Goal: Transaction & Acquisition: Purchase product/service

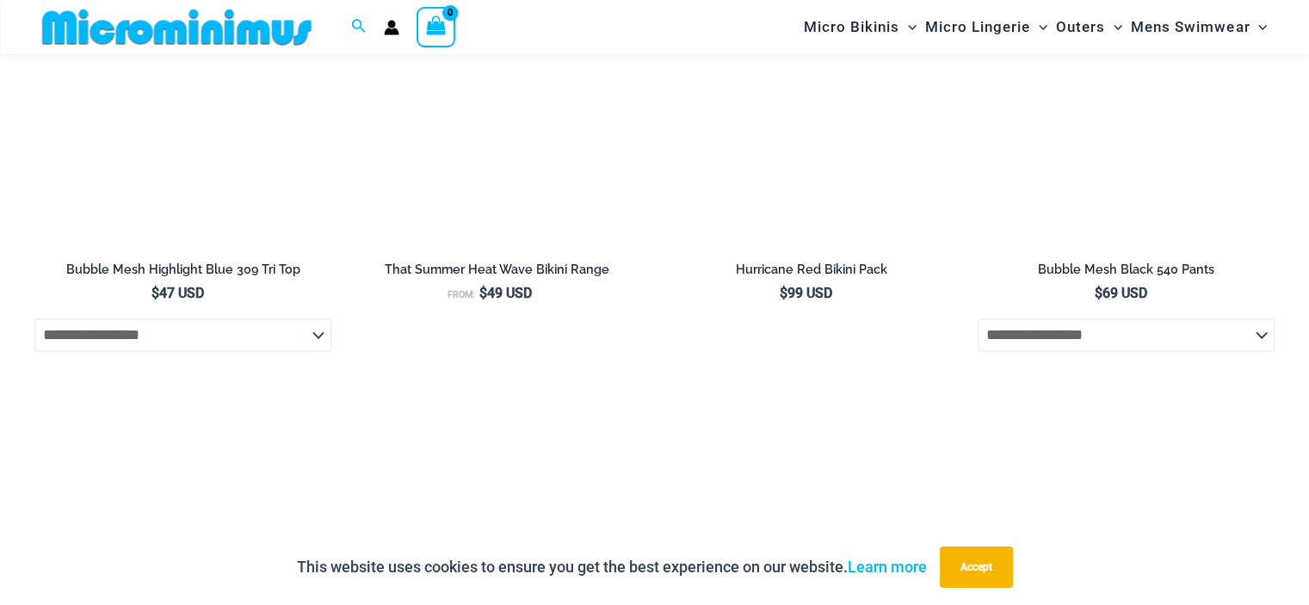
scroll to position [2578, 0]
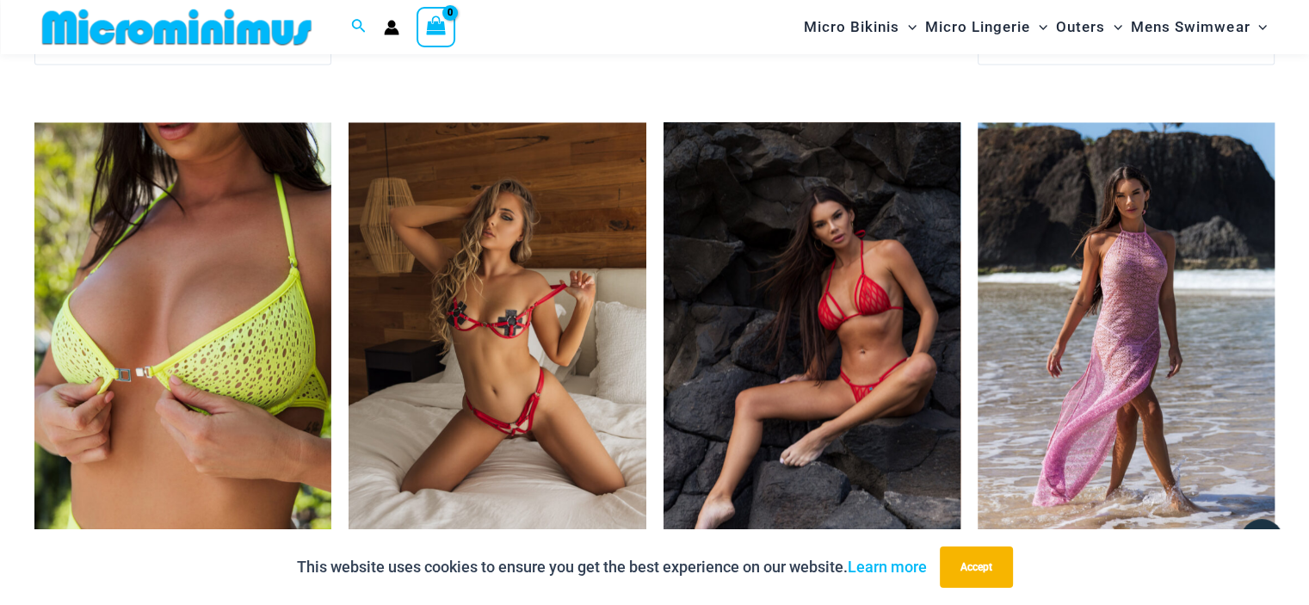
click at [831, 288] on img at bounding box center [812, 344] width 297 height 445
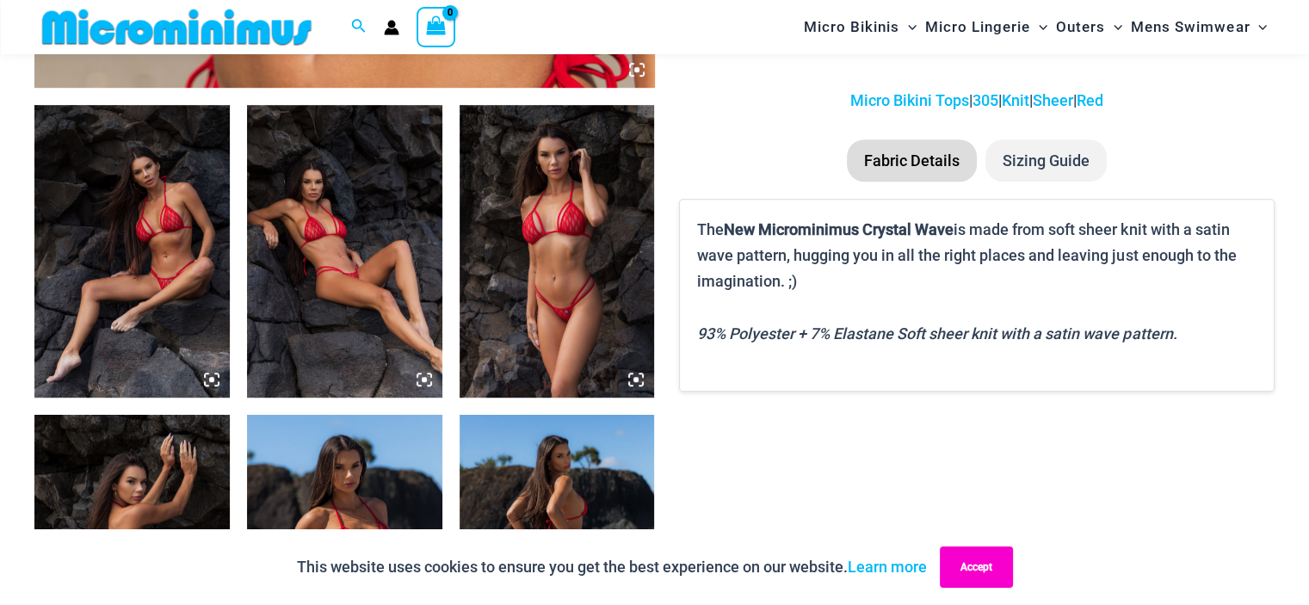
click at [967, 566] on button "Accept" at bounding box center [976, 567] width 73 height 41
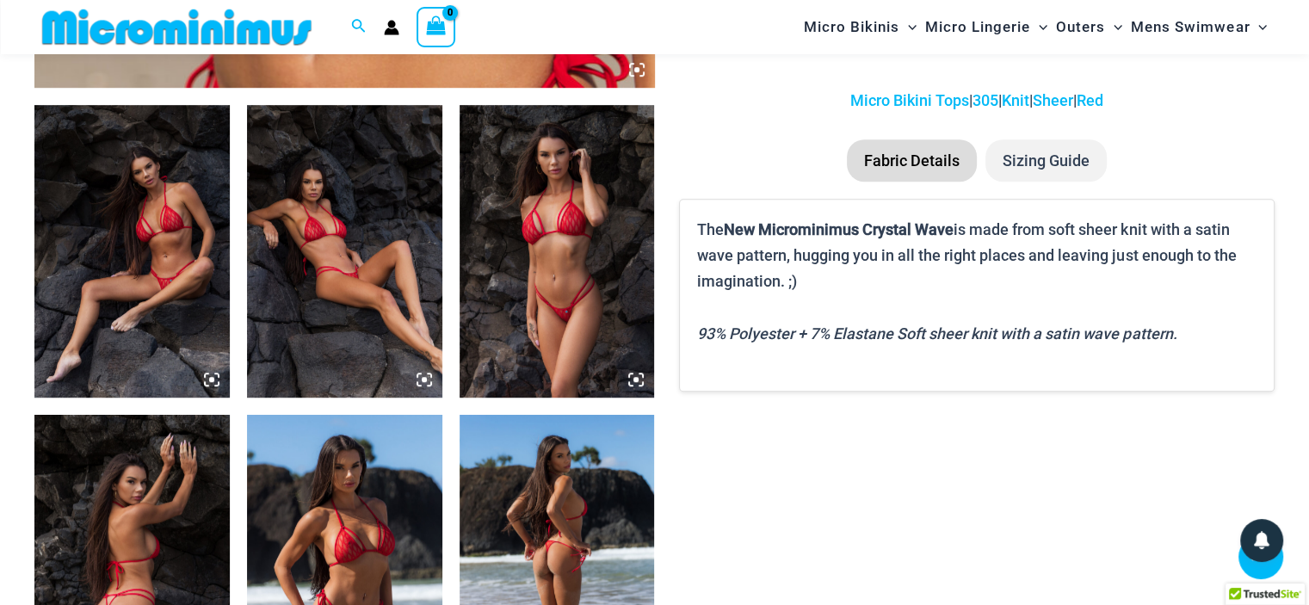
click at [208, 380] on icon at bounding box center [211, 379] width 15 height 15
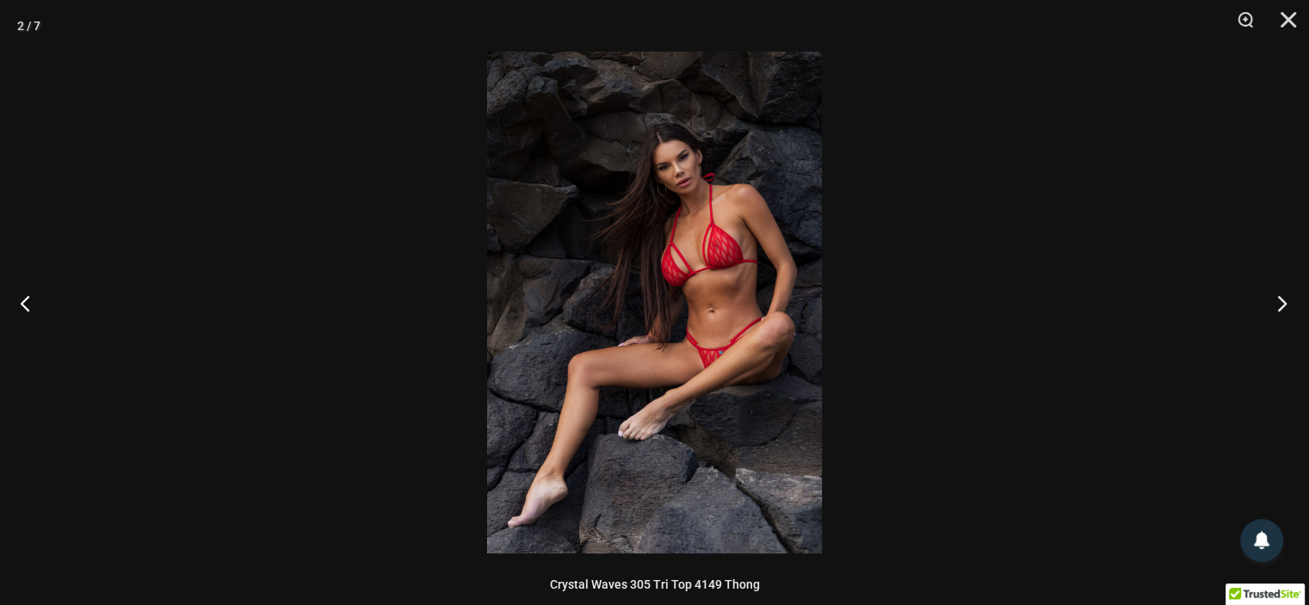
click at [1284, 303] on button "Next" at bounding box center [1276, 303] width 65 height 86
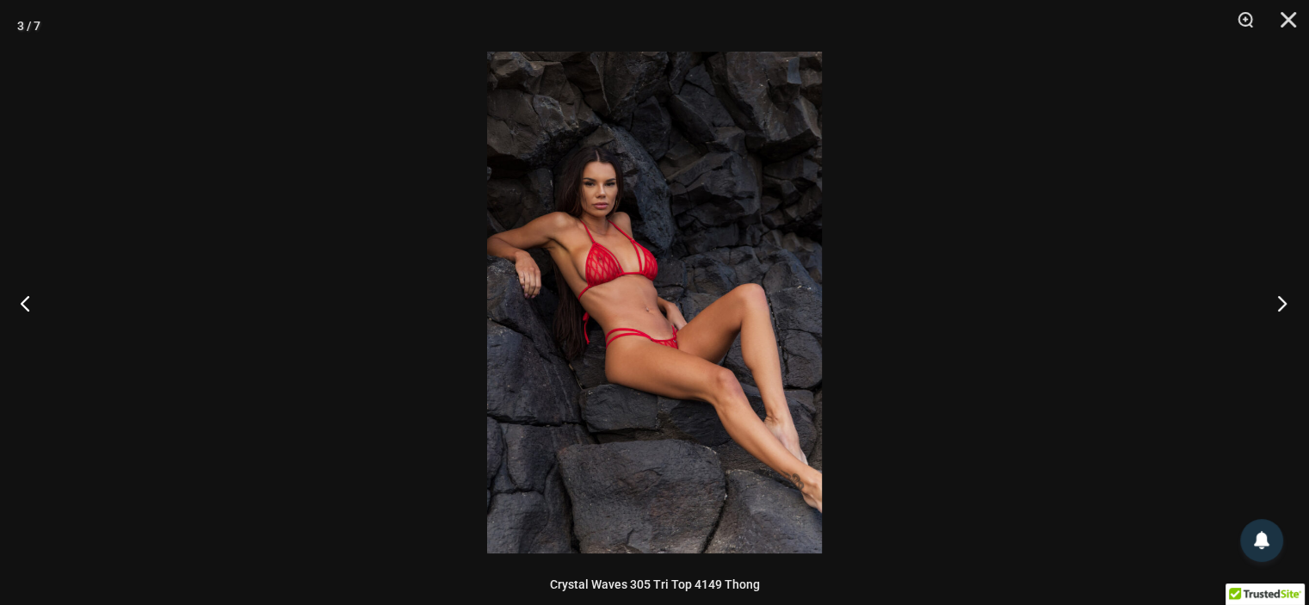
click at [1284, 303] on button "Next" at bounding box center [1276, 303] width 65 height 86
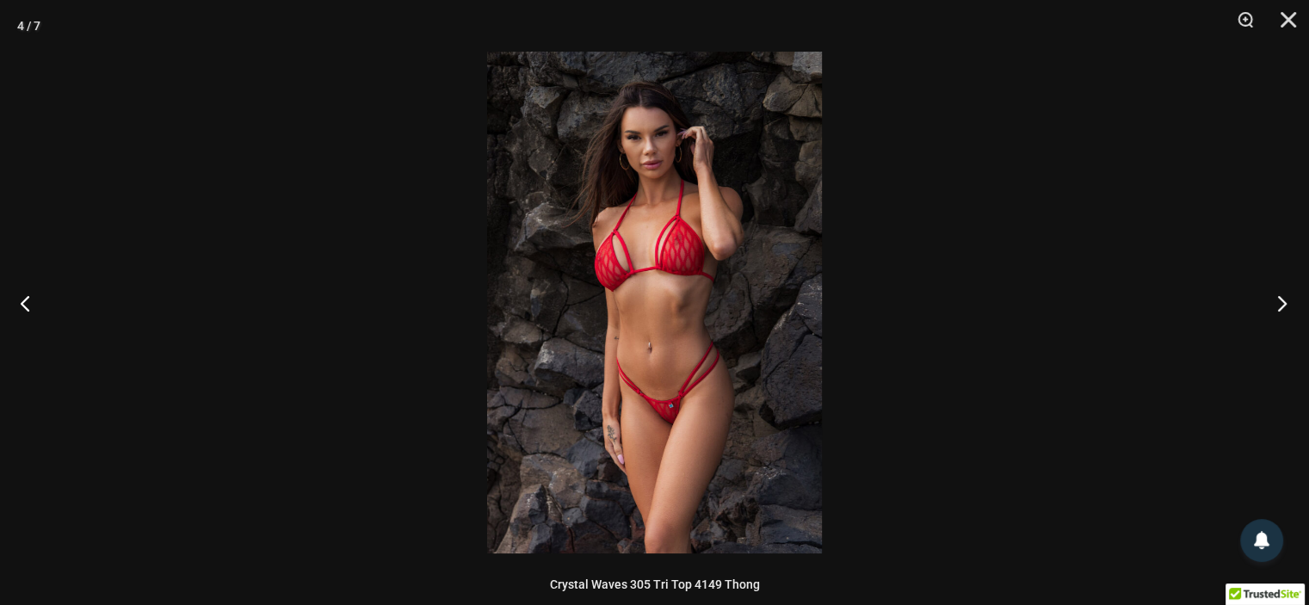
click at [1284, 303] on button "Next" at bounding box center [1276, 303] width 65 height 86
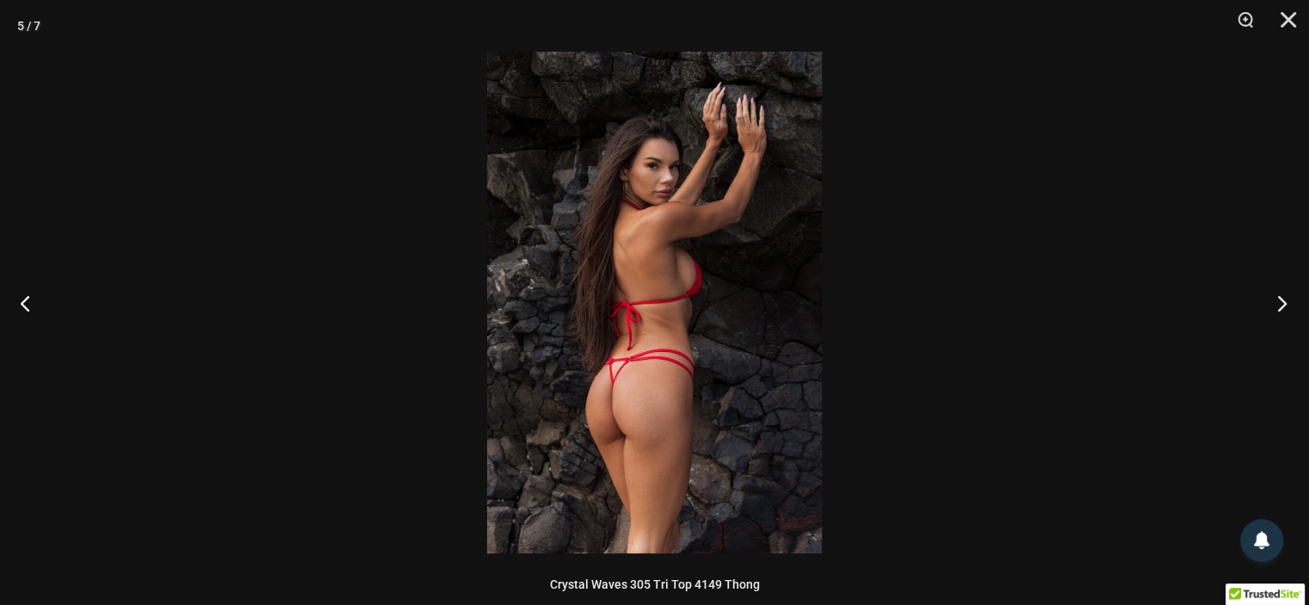
click at [1284, 303] on button "Next" at bounding box center [1276, 303] width 65 height 86
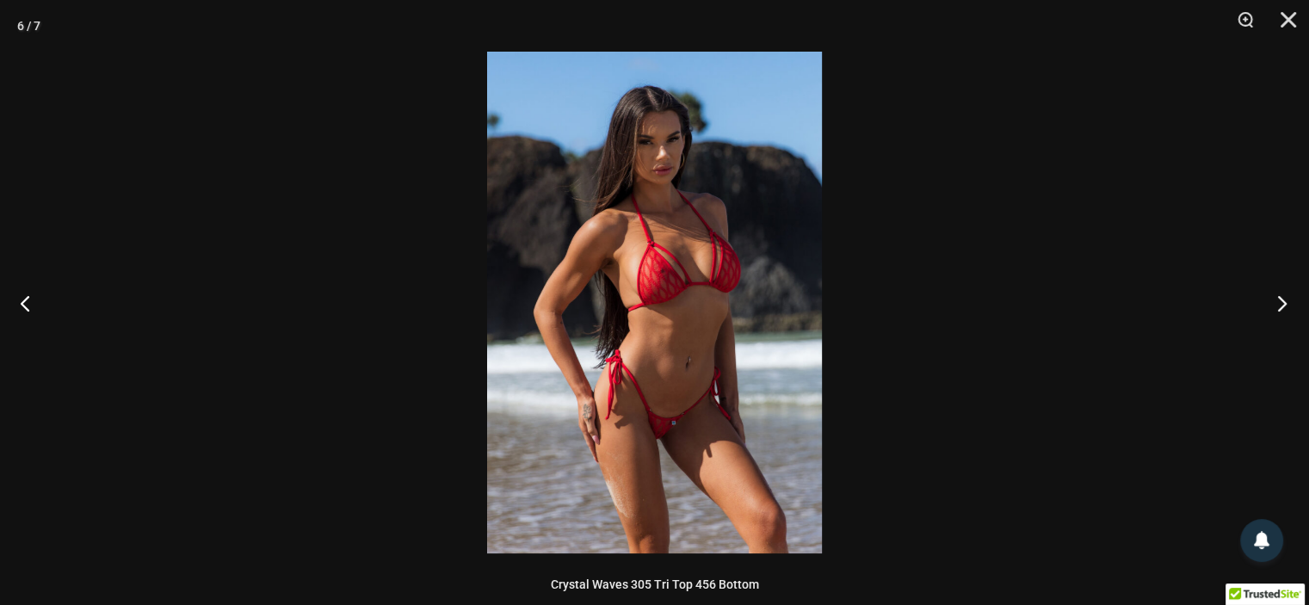
click at [1284, 303] on button "Next" at bounding box center [1276, 303] width 65 height 86
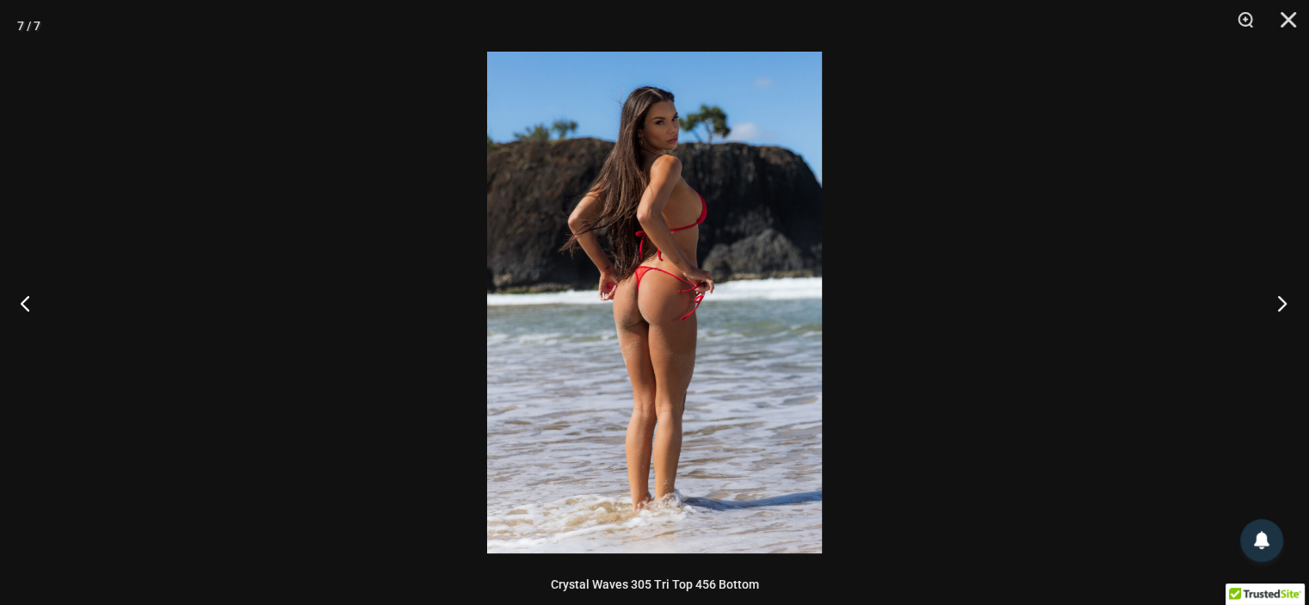
click at [1281, 304] on button "Next" at bounding box center [1276, 303] width 65 height 86
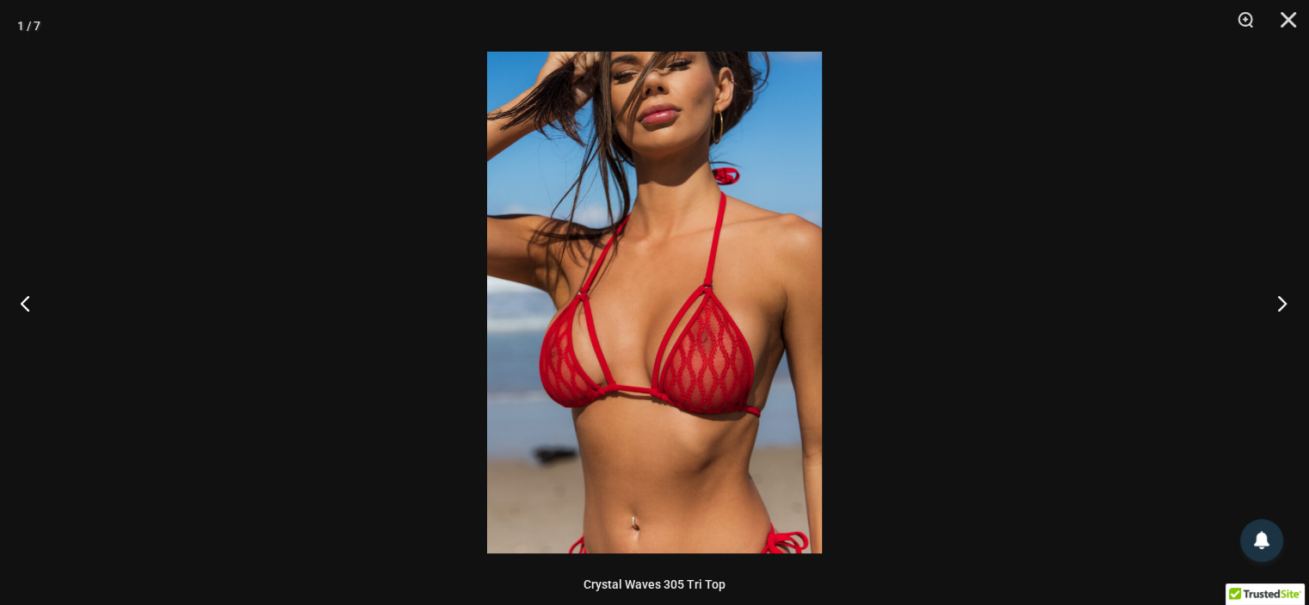
click at [1281, 304] on button "Next" at bounding box center [1276, 303] width 65 height 86
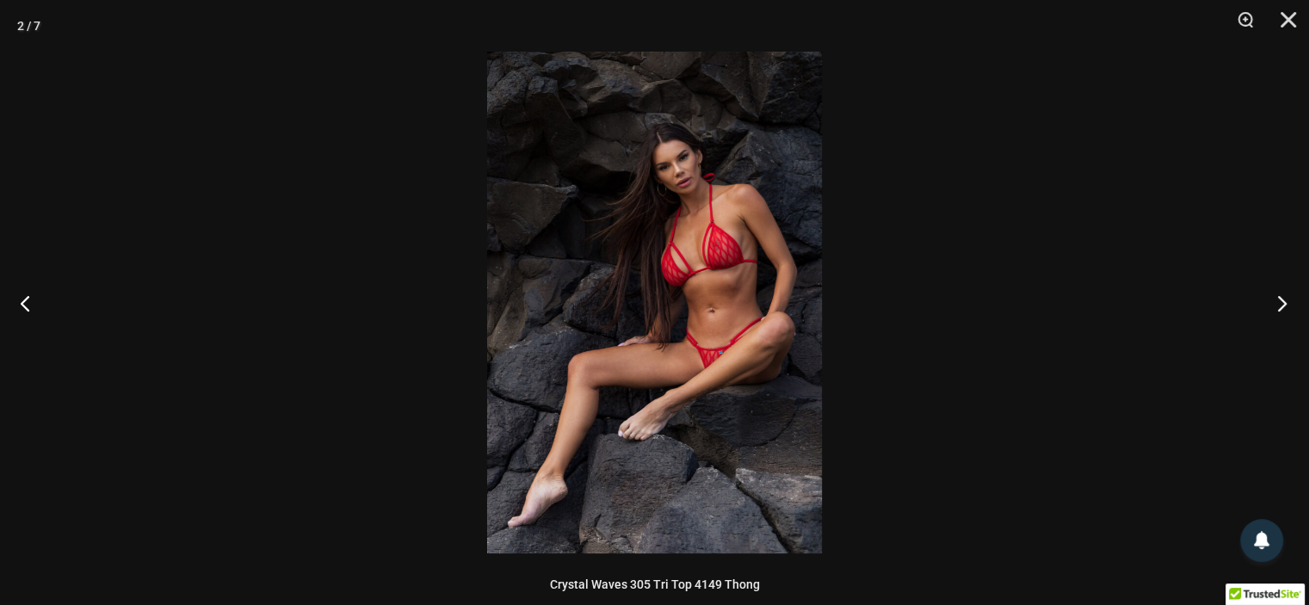
click at [1281, 304] on button "Next" at bounding box center [1276, 303] width 65 height 86
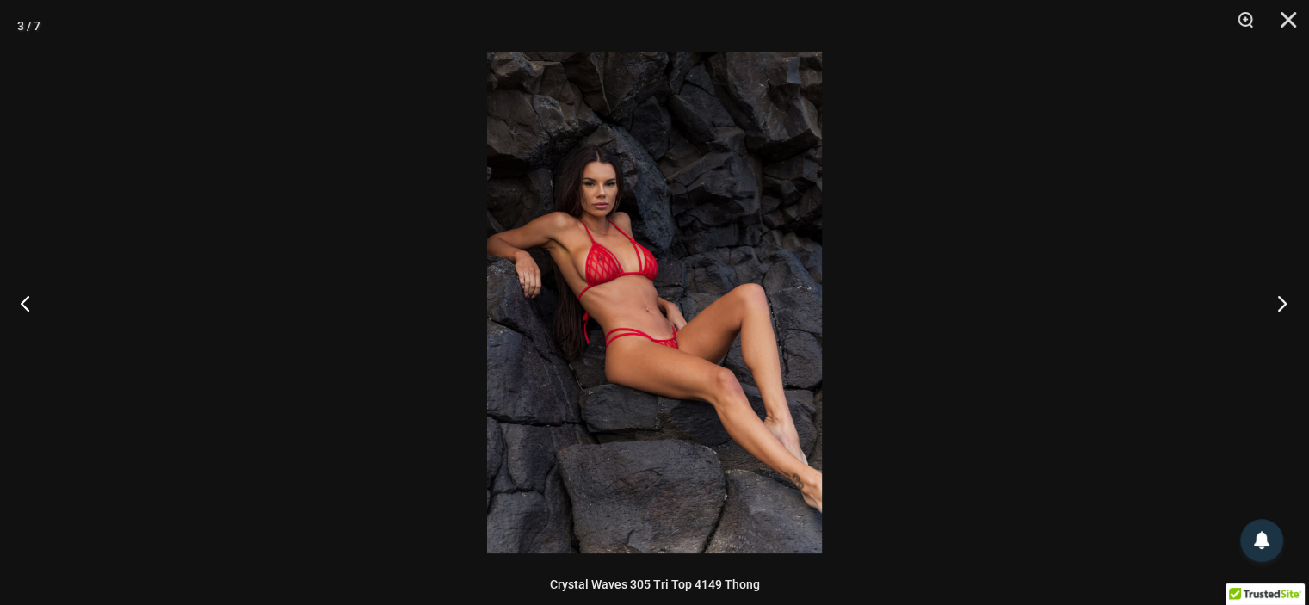
click at [1281, 304] on button "Next" at bounding box center [1276, 303] width 65 height 86
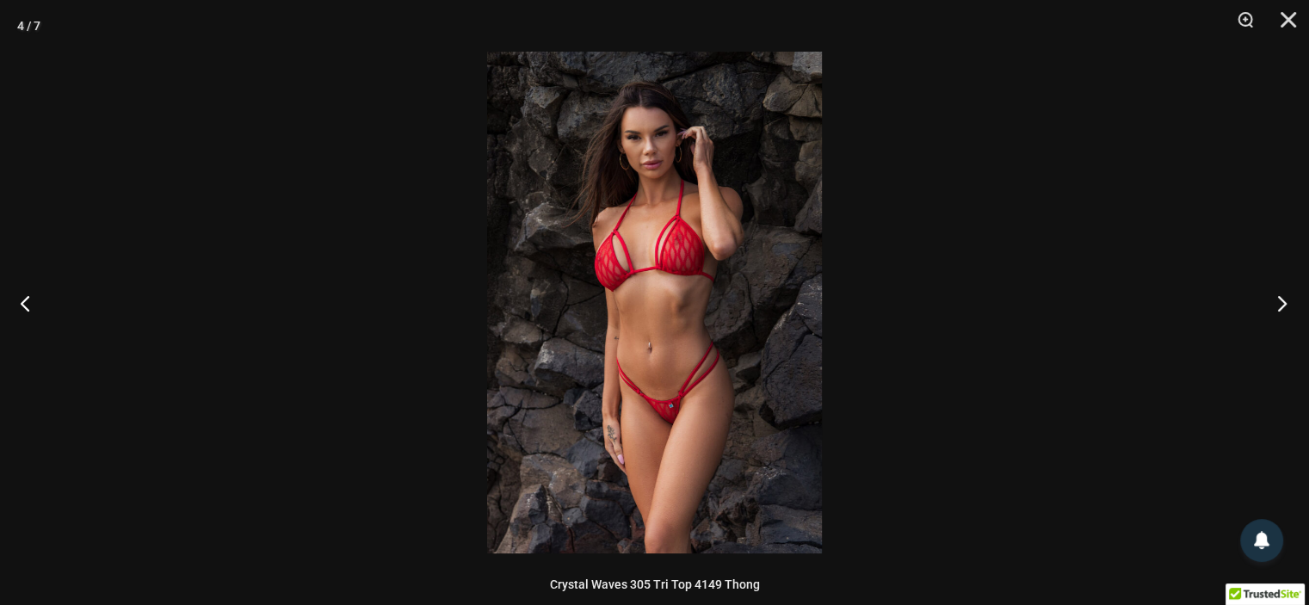
click at [1281, 304] on button "Next" at bounding box center [1276, 303] width 65 height 86
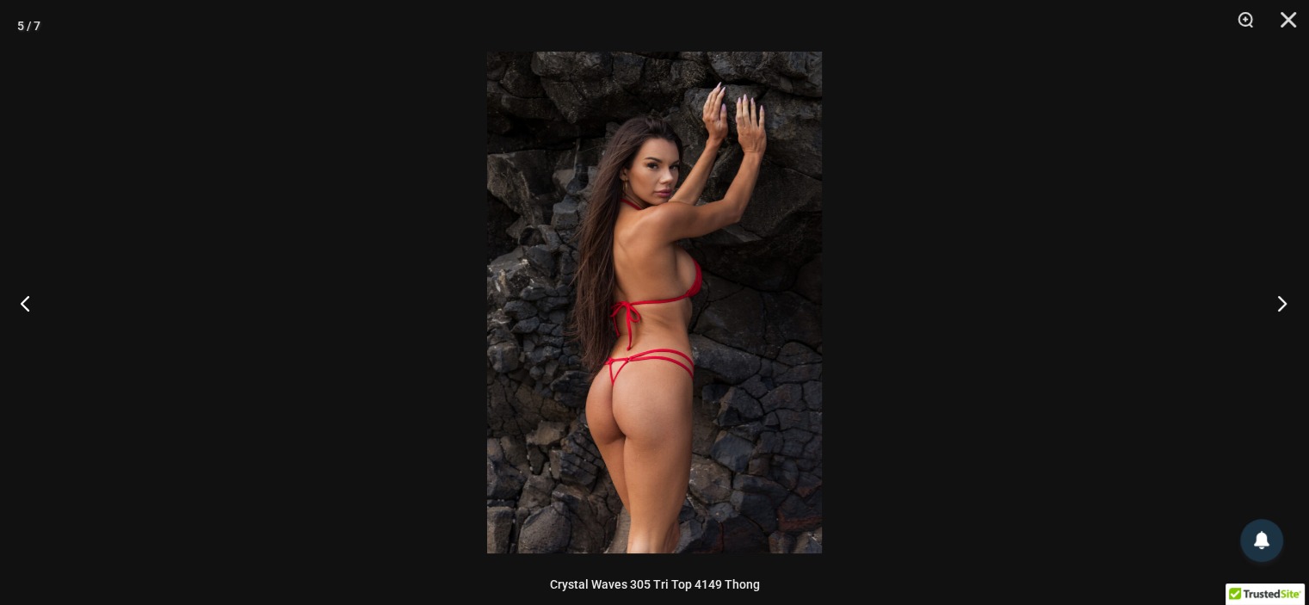
click at [1281, 304] on button "Next" at bounding box center [1276, 303] width 65 height 86
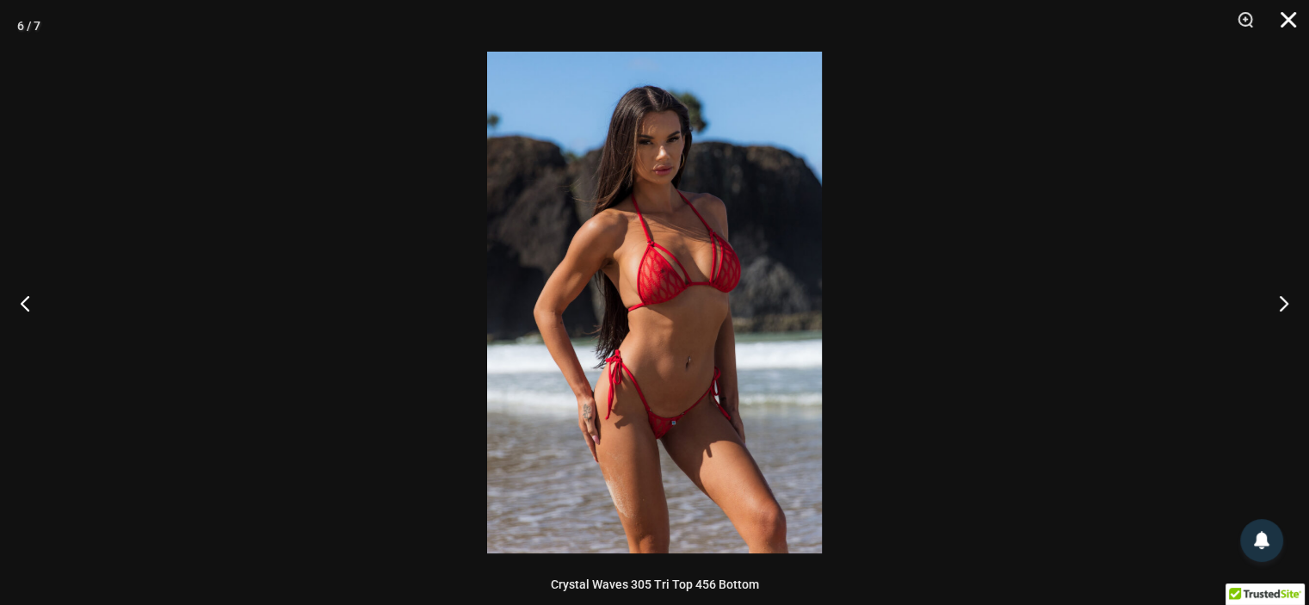
click at [1288, 23] on button "Close" at bounding box center [1282, 26] width 43 height 52
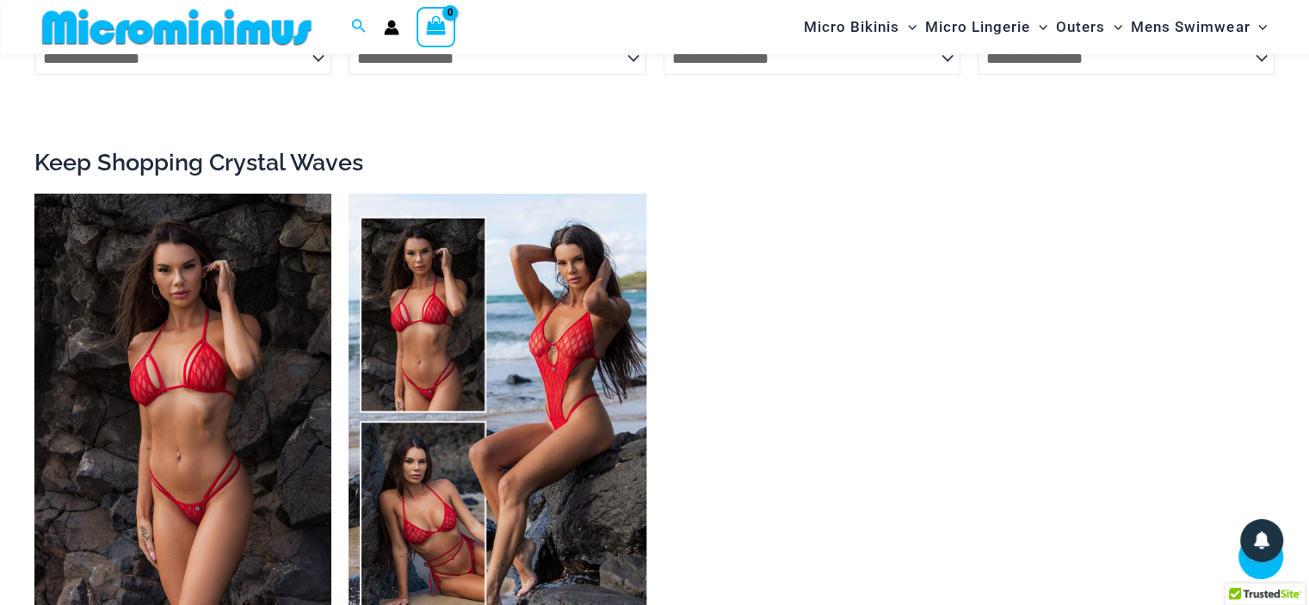
scroll to position [2290, 0]
